Goal: Task Accomplishment & Management: Complete application form

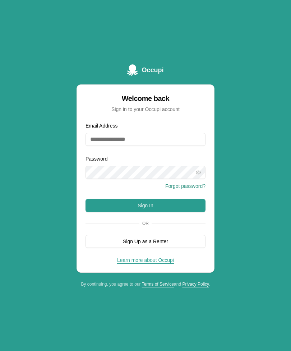
click at [190, 248] on button "Sign Up as a Renter" at bounding box center [146, 241] width 120 height 13
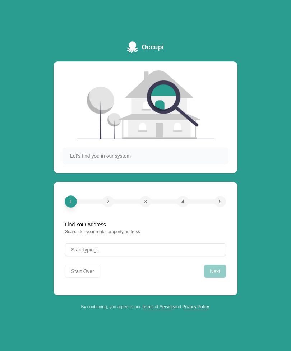
click at [183, 256] on button "Start typing..." at bounding box center [145, 249] width 161 height 13
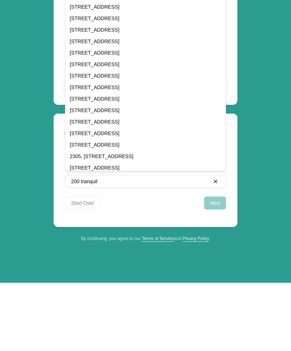
scroll to position [54, 0]
type input "*"
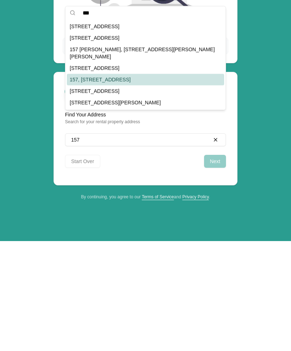
scroll to position [23, 0]
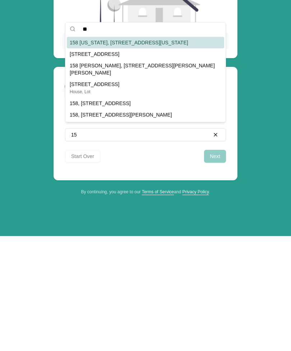
type input "*"
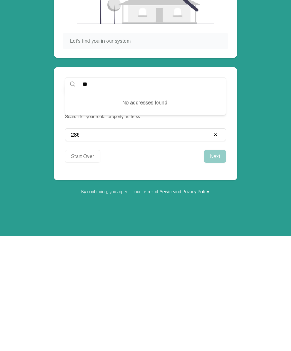
type input "*"
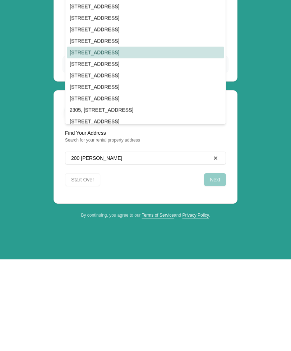
scroll to position [0, 0]
type input "********"
click at [100, 243] on button "200 tran Clear" at bounding box center [145, 249] width 161 height 13
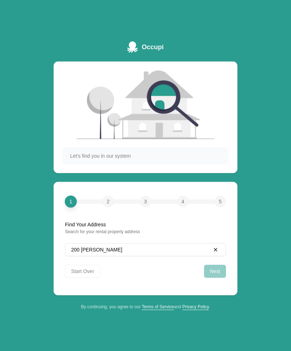
click at [219, 254] on div "Clear" at bounding box center [215, 250] width 9 height 9
click at [138, 256] on button "Start typing..." at bounding box center [145, 249] width 161 height 13
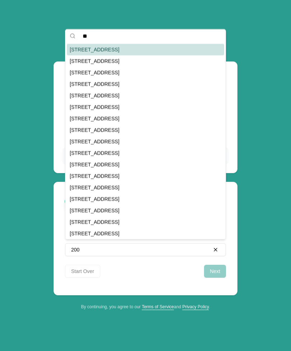
type input "*"
type input "****"
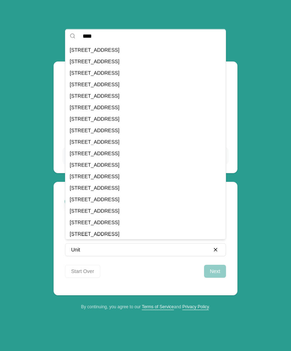
scroll to position [366, 0]
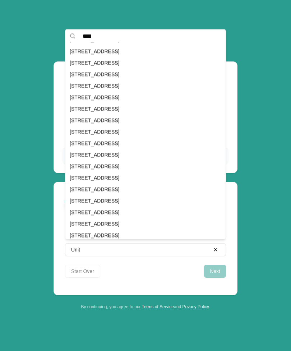
click at [166, 177] on div "[STREET_ADDRESS]" at bounding box center [146, 178] width 158 height 12
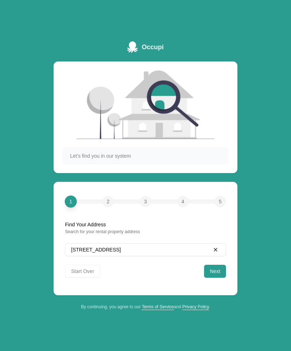
click at [213, 278] on button "Next" at bounding box center [215, 271] width 22 height 13
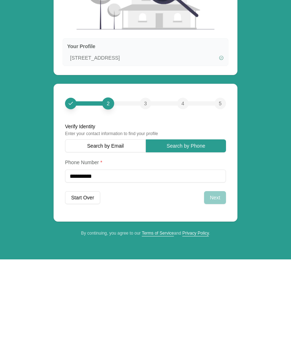
click at [211, 283] on div "Next" at bounding box center [215, 289] width 22 height 13
type input "**********"
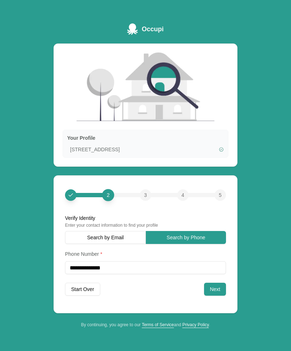
click at [217, 296] on button "Next" at bounding box center [215, 289] width 22 height 13
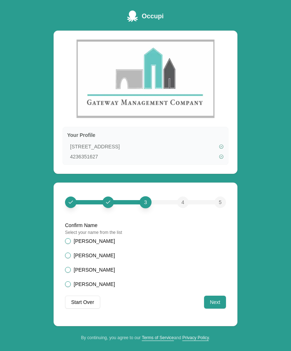
click at [69, 244] on button "[PERSON_NAME]" at bounding box center [68, 241] width 6 height 6
click at [213, 309] on button "Next" at bounding box center [215, 302] width 22 height 13
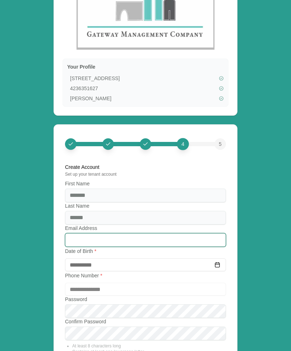
click at [196, 241] on input "Email Address" at bounding box center [145, 240] width 161 height 14
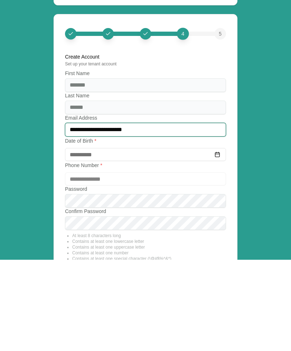
type input "**********"
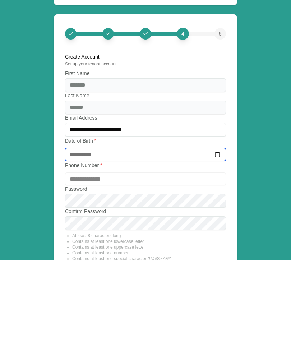
click at [186, 240] on input at bounding box center [145, 246] width 161 height 13
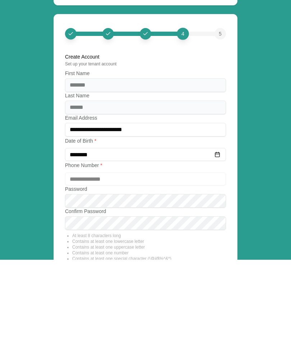
type input "**********"
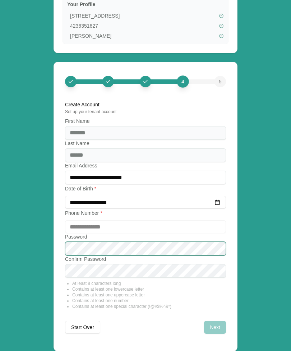
scroll to position [152, 0]
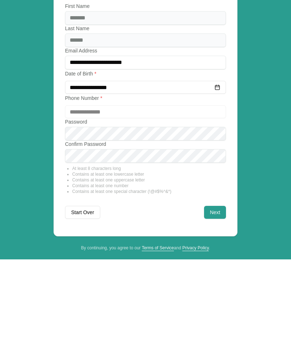
click at [219, 298] on button "Next" at bounding box center [215, 304] width 22 height 13
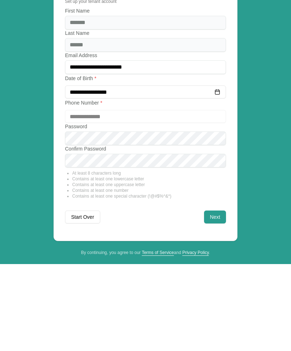
click at [212, 298] on button "Next" at bounding box center [215, 304] width 22 height 13
click at [208, 298] on button "Next" at bounding box center [215, 304] width 22 height 13
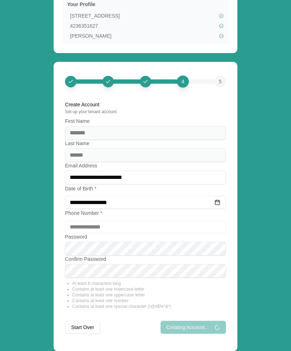
scroll to position [0, 0]
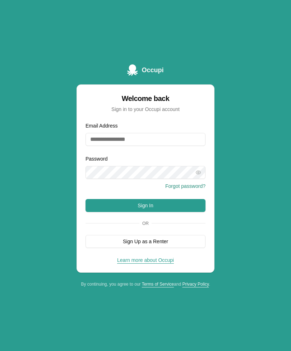
click at [194, 212] on button "Sign In" at bounding box center [146, 205] width 120 height 13
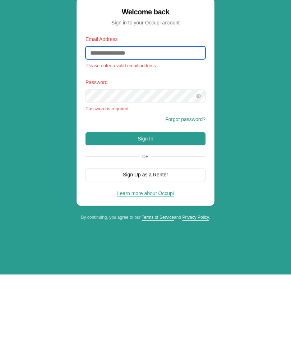
click at [185, 123] on input "Email Address" at bounding box center [146, 129] width 120 height 13
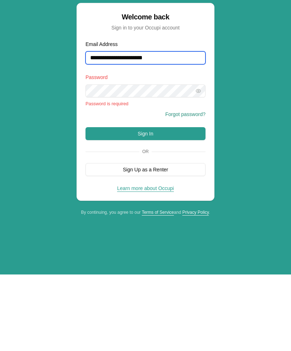
type input "**********"
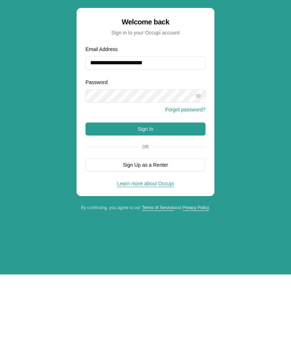
click at [193, 199] on button "Sign In" at bounding box center [146, 205] width 120 height 13
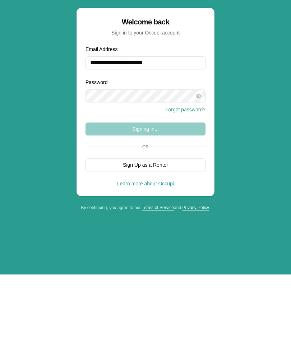
scroll to position [23, 0]
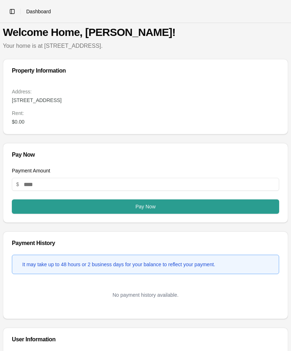
click at [28, 47] on p "Your home is at [STREET_ADDRESS]." at bounding box center [146, 46] width 286 height 9
click at [85, 42] on p "Your home is at [STREET_ADDRESS]." at bounding box center [146, 46] width 286 height 9
click at [37, 15] on header "Toggle Sidebar Dashboard" at bounding box center [145, 11] width 291 height 23
click at [34, 10] on span "Dashboard" at bounding box center [38, 11] width 25 height 7
click at [15, 11] on button "Toggle Sidebar" at bounding box center [12, 11] width 10 height 10
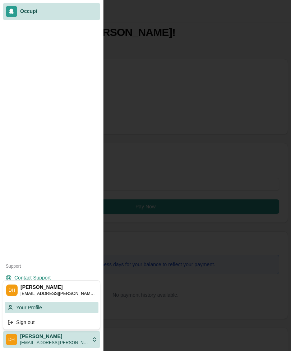
click at [27, 302] on div "Your Profile" at bounding box center [52, 308] width 94 height 12
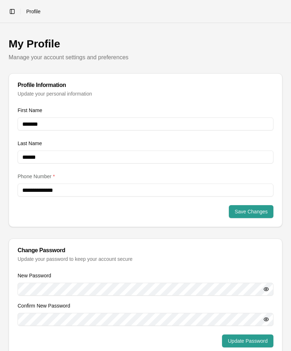
click at [19, 17] on html "**********" at bounding box center [145, 175] width 291 height 351
click at [15, 9] on html "**********" at bounding box center [145, 175] width 291 height 351
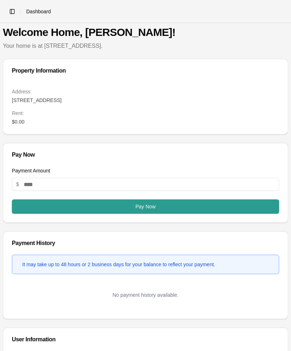
scroll to position [23, 0]
click at [13, 10] on button "Toggle Sidebar" at bounding box center [12, 11] width 10 height 10
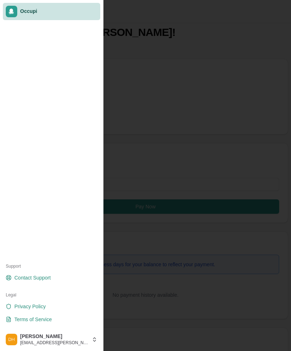
click at [15, 13] on div at bounding box center [12, 12] width 12 height 12
click at [11, 7] on div at bounding box center [12, 12] width 12 height 12
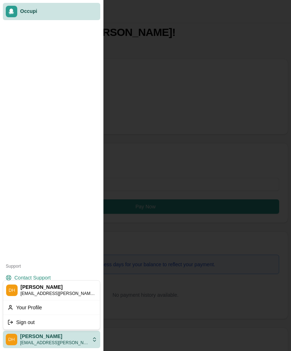
click at [57, 252] on div at bounding box center [145, 175] width 291 height 351
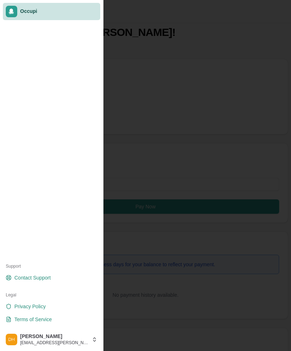
click at [39, 273] on link "Contact Support" at bounding box center [51, 278] width 97 height 12
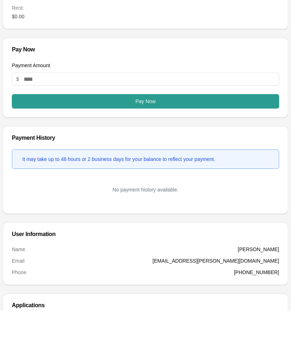
scroll to position [79, 0]
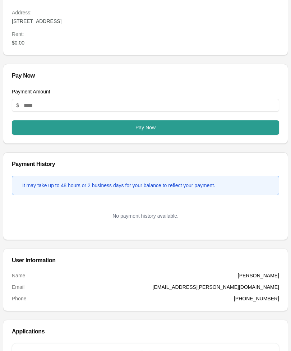
click at [156, 351] on p "No applications yet" at bounding box center [145, 353] width 255 height 7
click at [260, 293] on div "Name Danesha Hunter Email hunter.danesha@gmail.com Phone (423) 635-1627" at bounding box center [146, 287] width 268 height 30
click at [259, 276] on dd "[PERSON_NAME]" at bounding box center [258, 275] width 41 height 7
click at [161, 209] on div "No payment history available." at bounding box center [146, 216] width 268 height 30
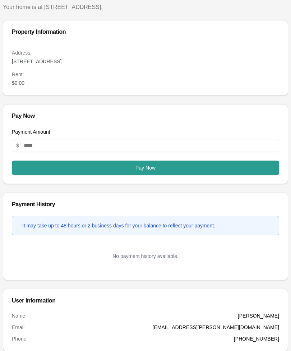
click at [185, 170] on button "Pay Now" at bounding box center [146, 168] width 268 height 14
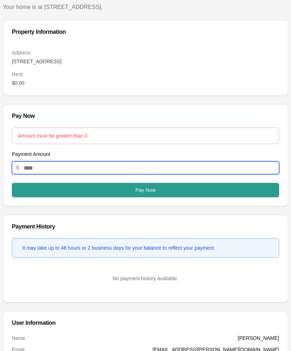
click at [184, 164] on input "Payment Amount" at bounding box center [146, 167] width 268 height 13
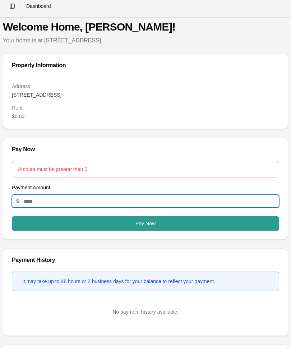
scroll to position [0, 0]
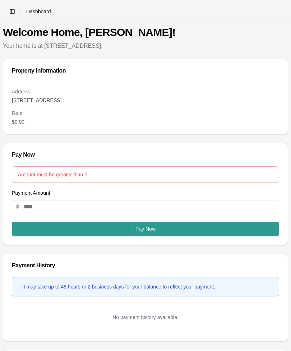
click at [174, 46] on p "Your home is at [STREET_ADDRESS]." at bounding box center [146, 46] width 286 height 9
click at [14, 41] on div "Welcome Home, Danesha! Your home is at 225, 100 Tranquility Drive Unit 225, Ros…" at bounding box center [146, 38] width 286 height 24
click at [14, 12] on button "Toggle Sidebar" at bounding box center [12, 11] width 10 height 10
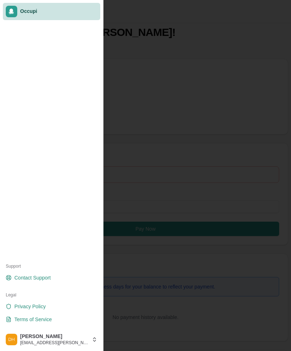
click at [39, 319] on span "Terms of Service" at bounding box center [32, 319] width 37 height 7
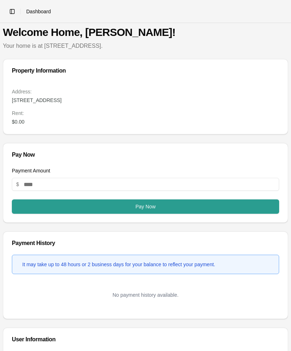
click at [9, 8] on button "Toggle Sidebar" at bounding box center [12, 11] width 10 height 10
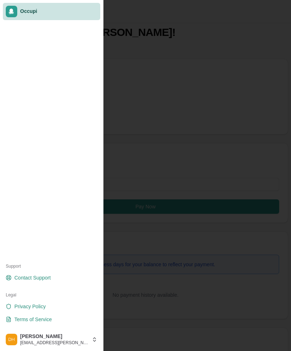
click at [19, 307] on span "Privacy Policy" at bounding box center [29, 306] width 31 height 7
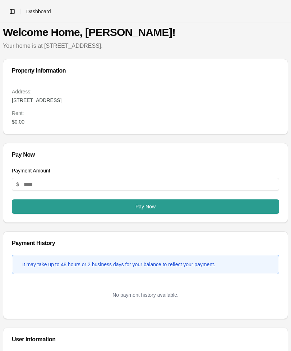
click at [13, 16] on button "Toggle Sidebar" at bounding box center [12, 11] width 10 height 10
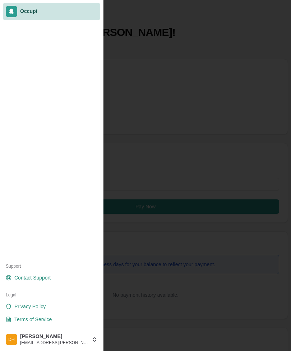
click at [42, 278] on span "Contact Support" at bounding box center [32, 277] width 36 height 7
